Goal: Task Accomplishment & Management: Manage account settings

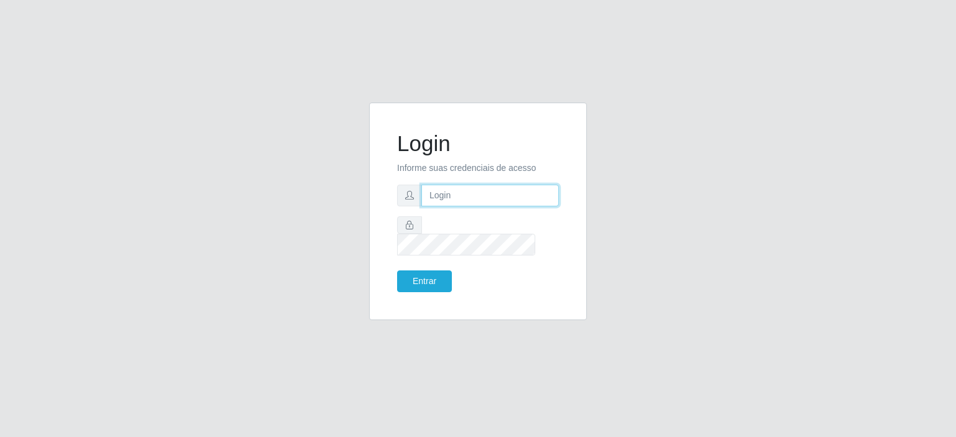
click at [524, 201] on input "text" at bounding box center [490, 196] width 138 height 22
type input "[EMAIL_ADDRESS][DOMAIN_NAME]"
click at [424, 276] on button "Entrar" at bounding box center [424, 282] width 55 height 22
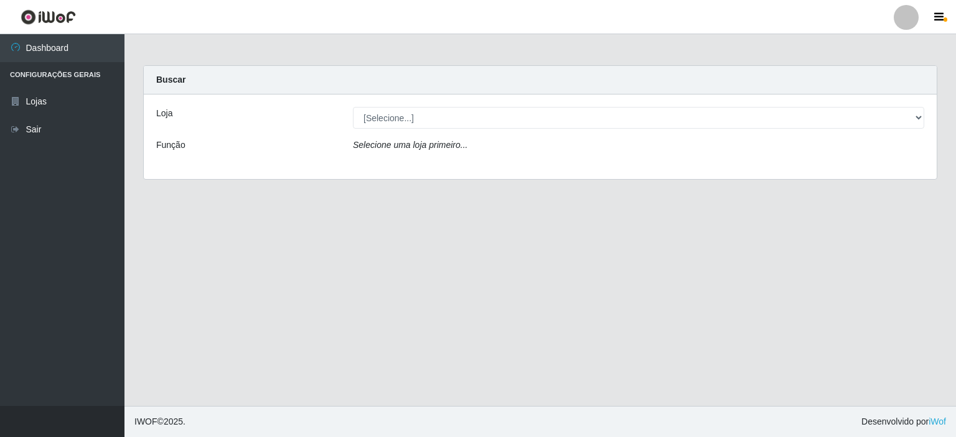
click at [279, 134] on div "Loja [Selecione...] Corte Fácil - Unidade Planalto Função Selecione uma loja pr…" at bounding box center [540, 137] width 793 height 85
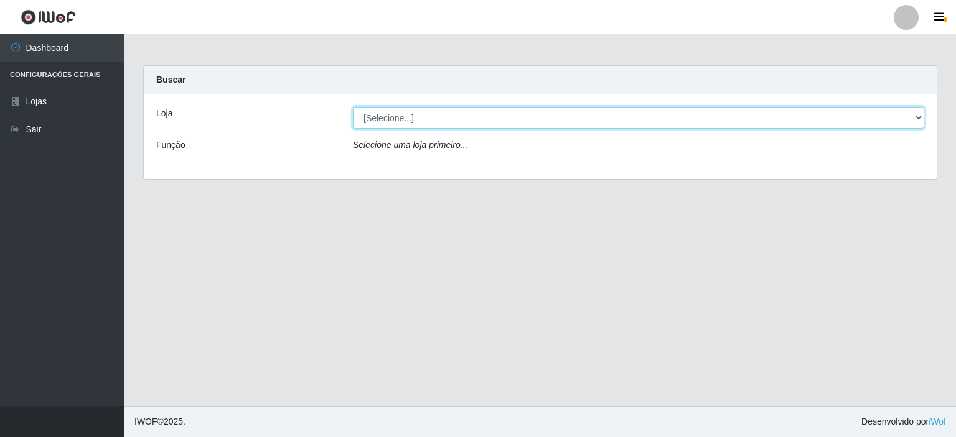
drag, startPoint x: 389, startPoint y: 116, endPoint x: 396, endPoint y: 119, distance: 7.5
click at [389, 116] on select "[Selecione...] Corte Fácil - Unidade Planalto" at bounding box center [638, 118] width 571 height 22
select select "202"
click at [353, 107] on select "[Selecione...] Corte Fácil - Unidade Planalto" at bounding box center [638, 118] width 571 height 22
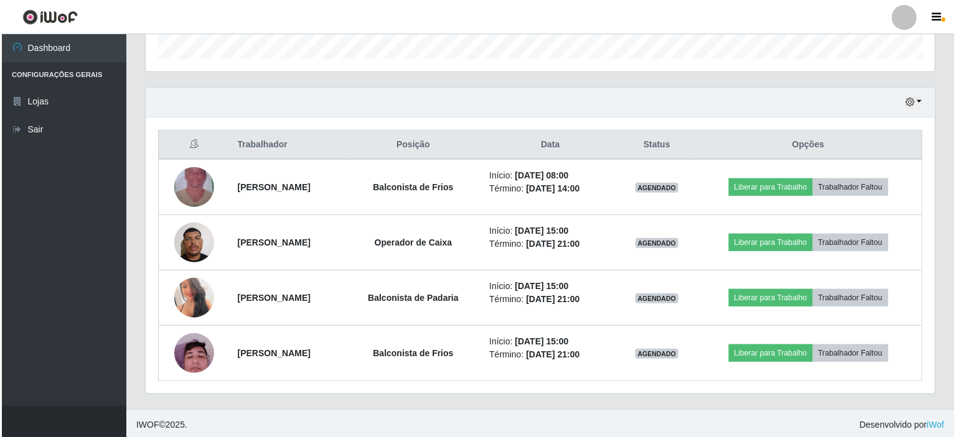
scroll to position [386, 0]
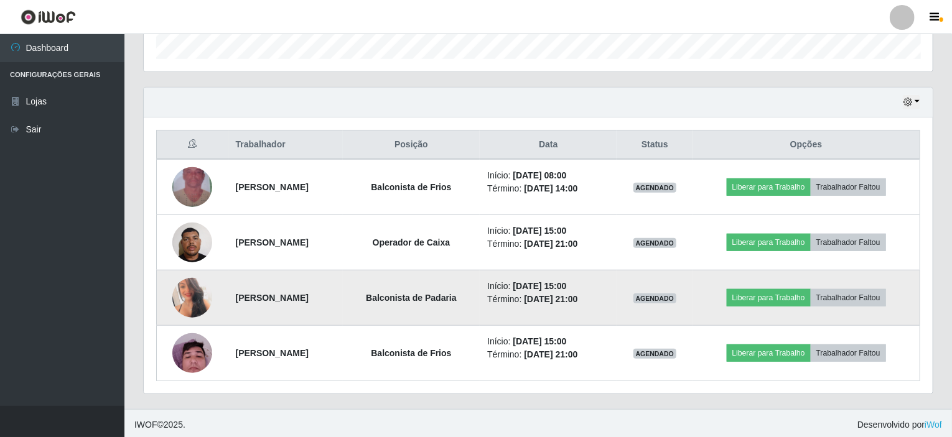
click at [184, 289] on img at bounding box center [192, 298] width 40 height 56
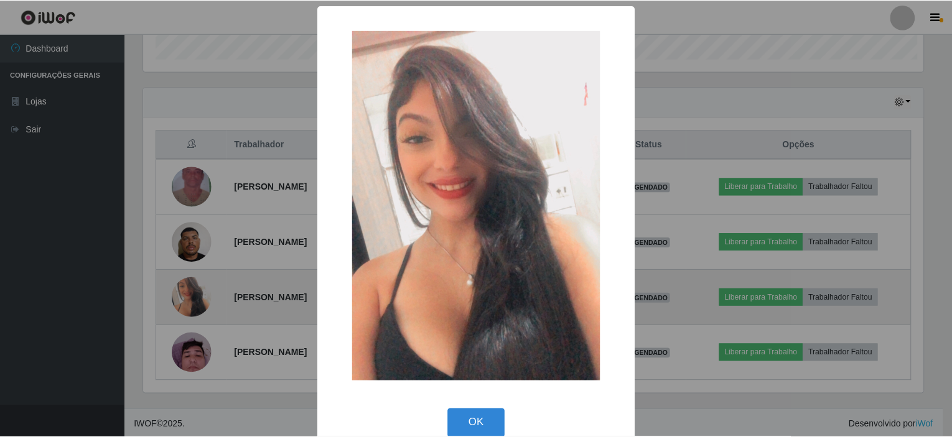
scroll to position [258, 784]
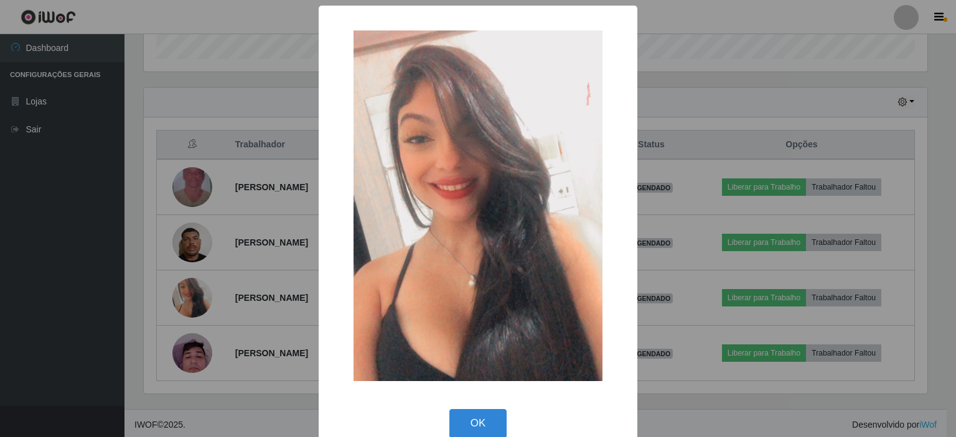
click at [171, 110] on div "× OK Cancel" at bounding box center [478, 218] width 956 height 437
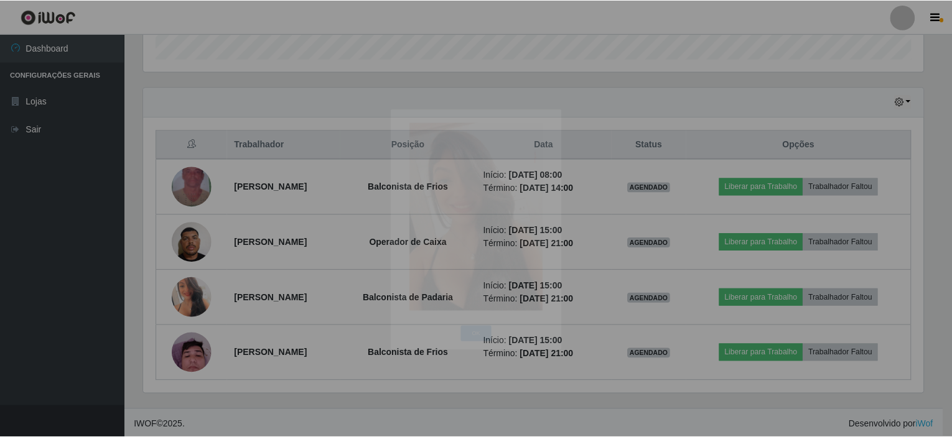
scroll to position [258, 789]
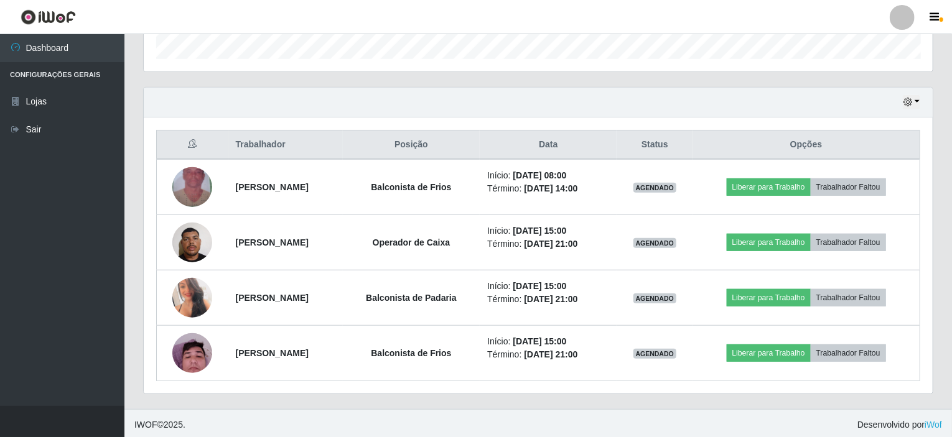
drag, startPoint x: 72, startPoint y: 7, endPoint x: 270, endPoint y: 431, distance: 467.7
click at [92, 68] on div "Perfil Alterar Senha Sair Dashboard Configurações Gerais Lojas Sair Carregando.…" at bounding box center [476, 27] width 952 height 826
